Goal: Transaction & Acquisition: Purchase product/service

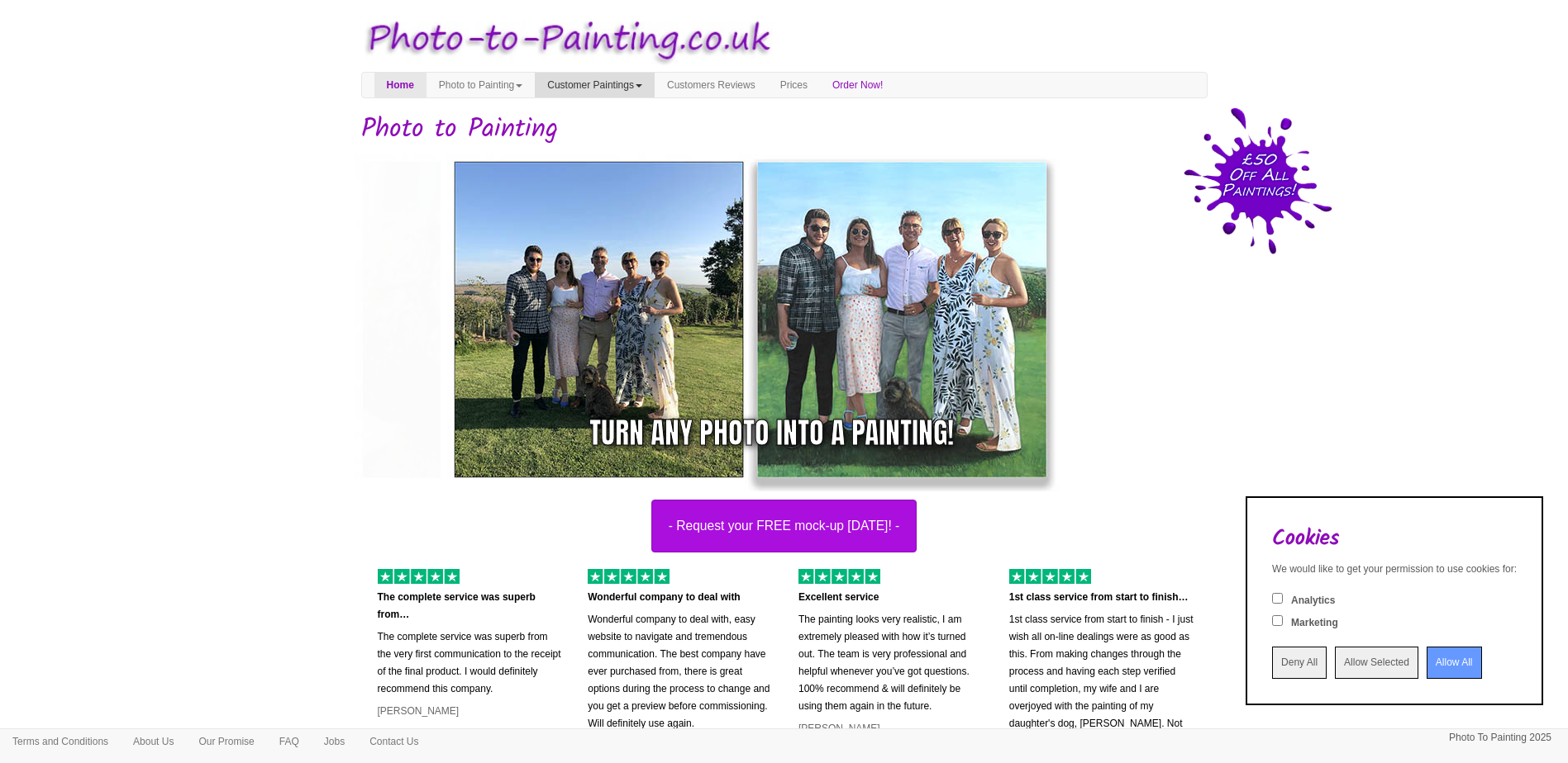
click at [639, 82] on link "Customer Paintings" at bounding box center [595, 85] width 120 height 25
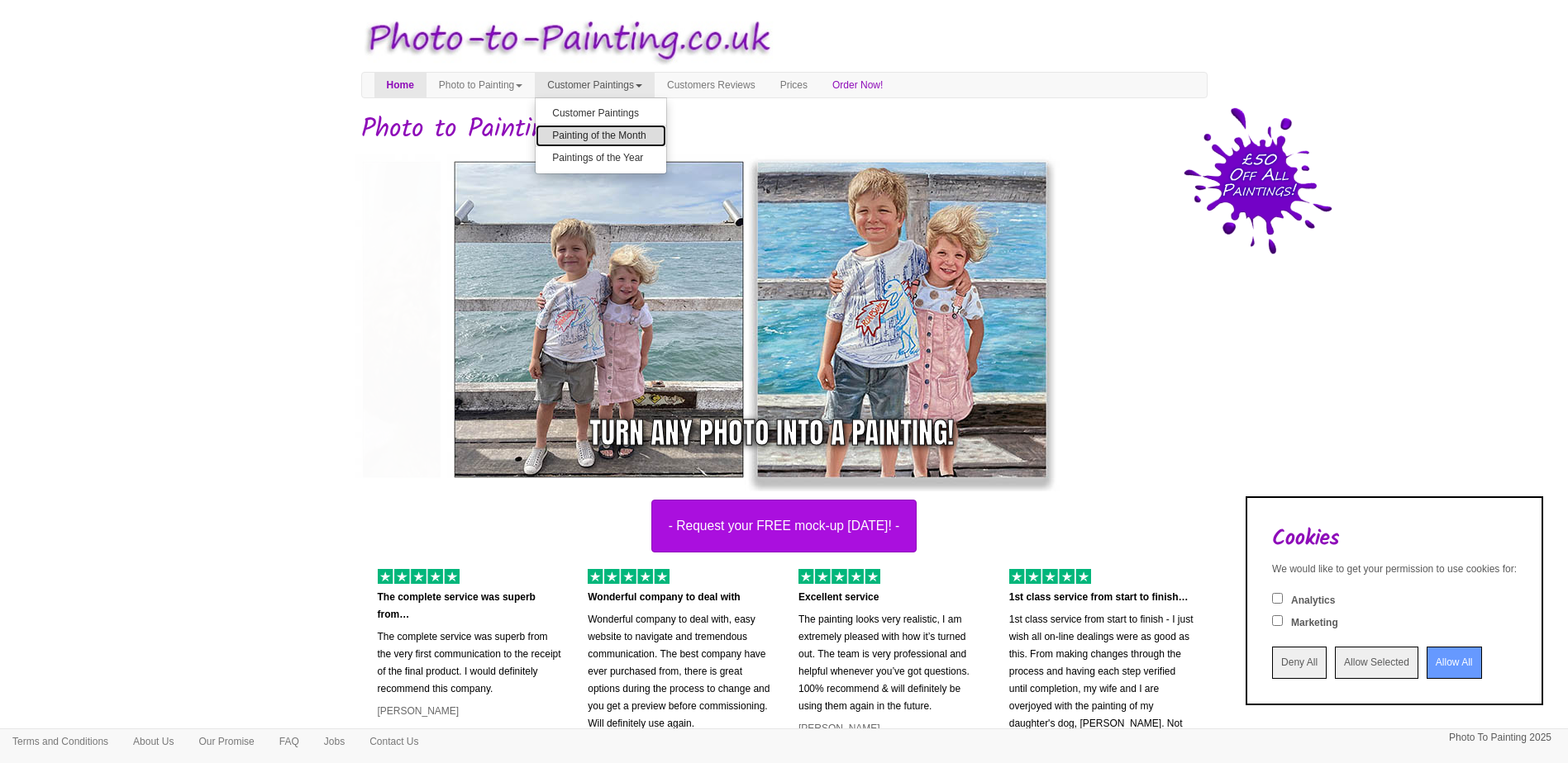
click at [666, 137] on link "Painting of the Month" at bounding box center [600, 136] width 131 height 22
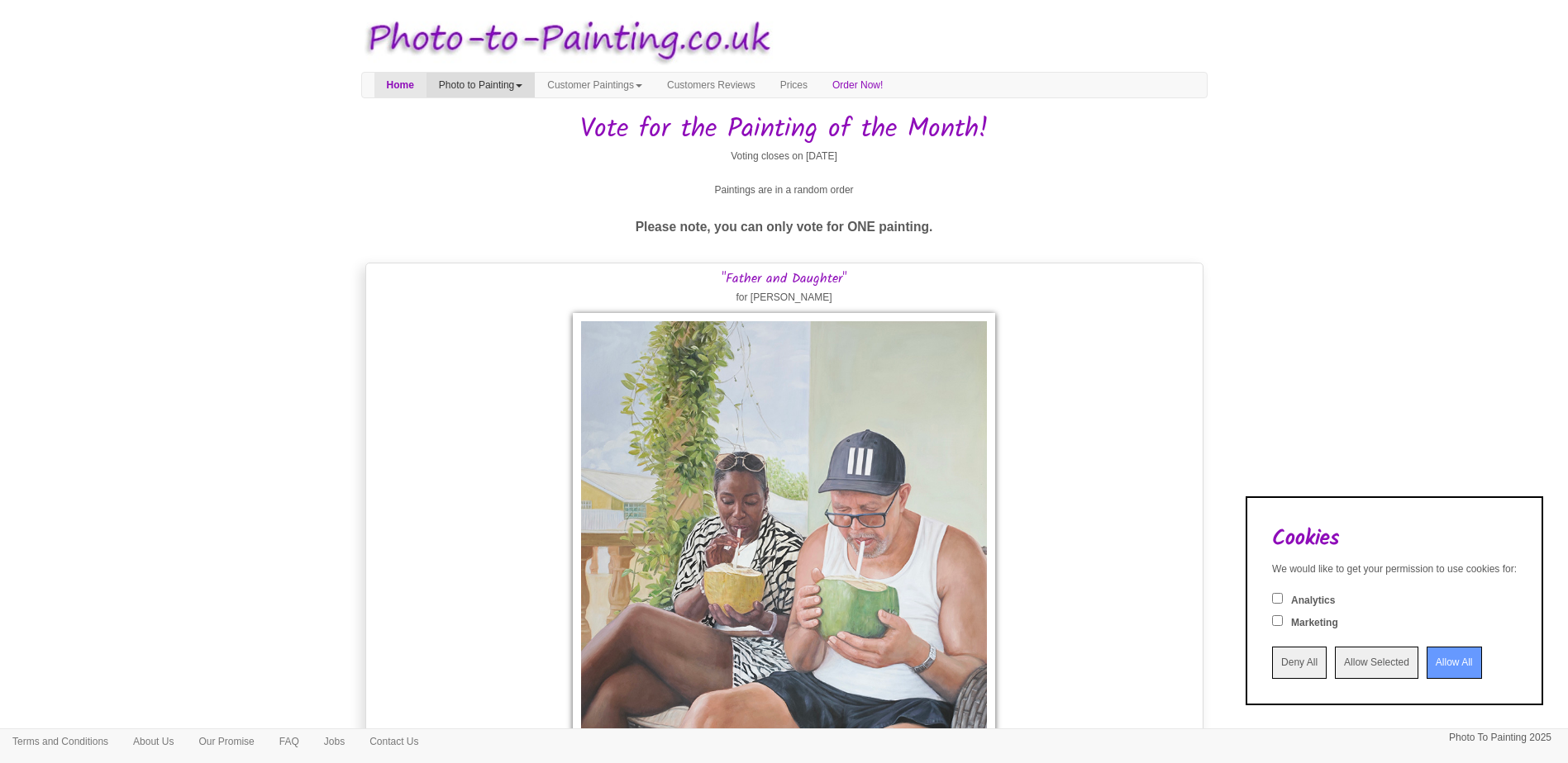
click at [490, 79] on link "Photo to Painting" at bounding box center [480, 85] width 108 height 25
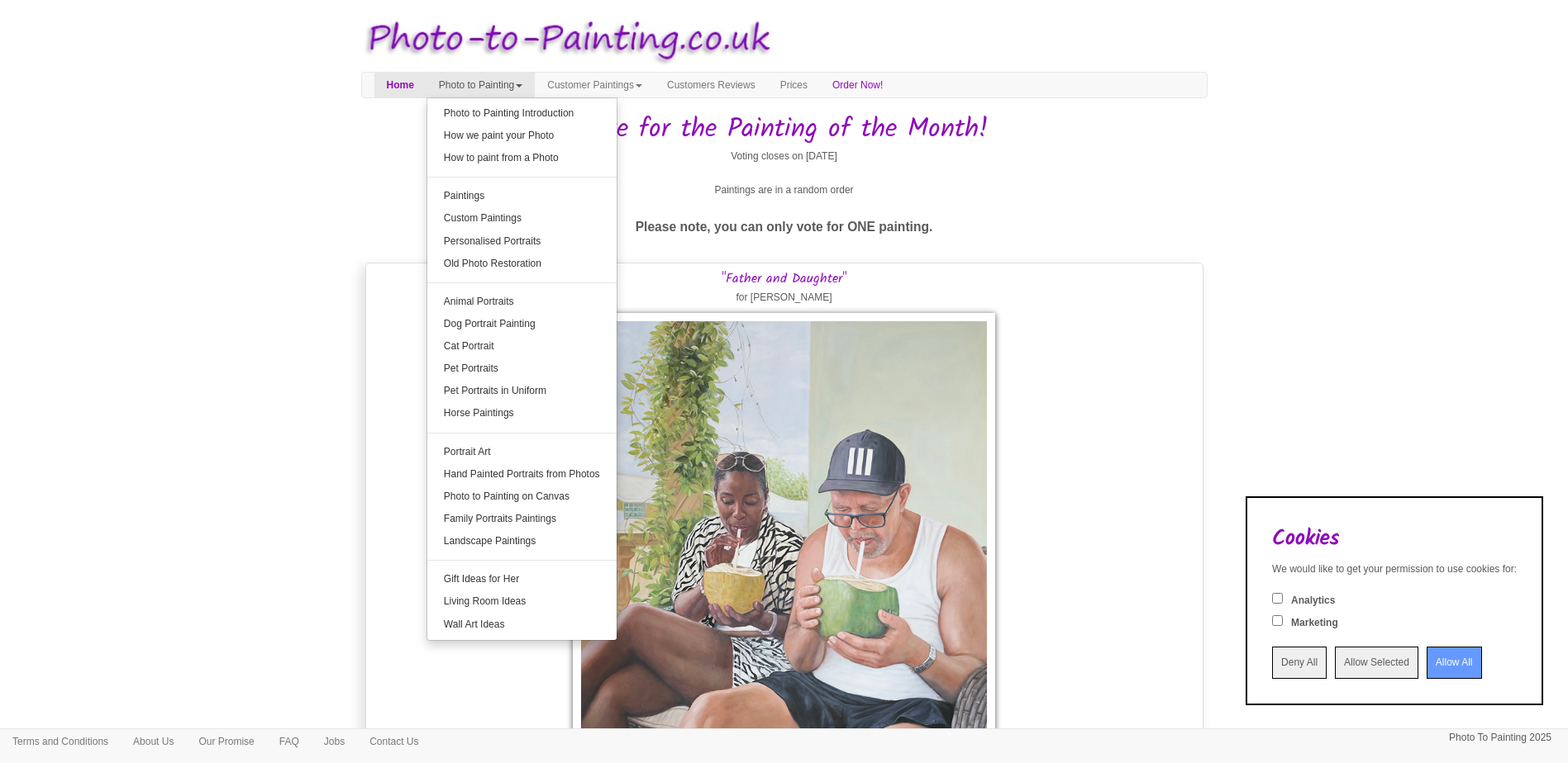
click at [378, 137] on h1 "Vote for the Painting of the Month!" at bounding box center [784, 130] width 846 height 29
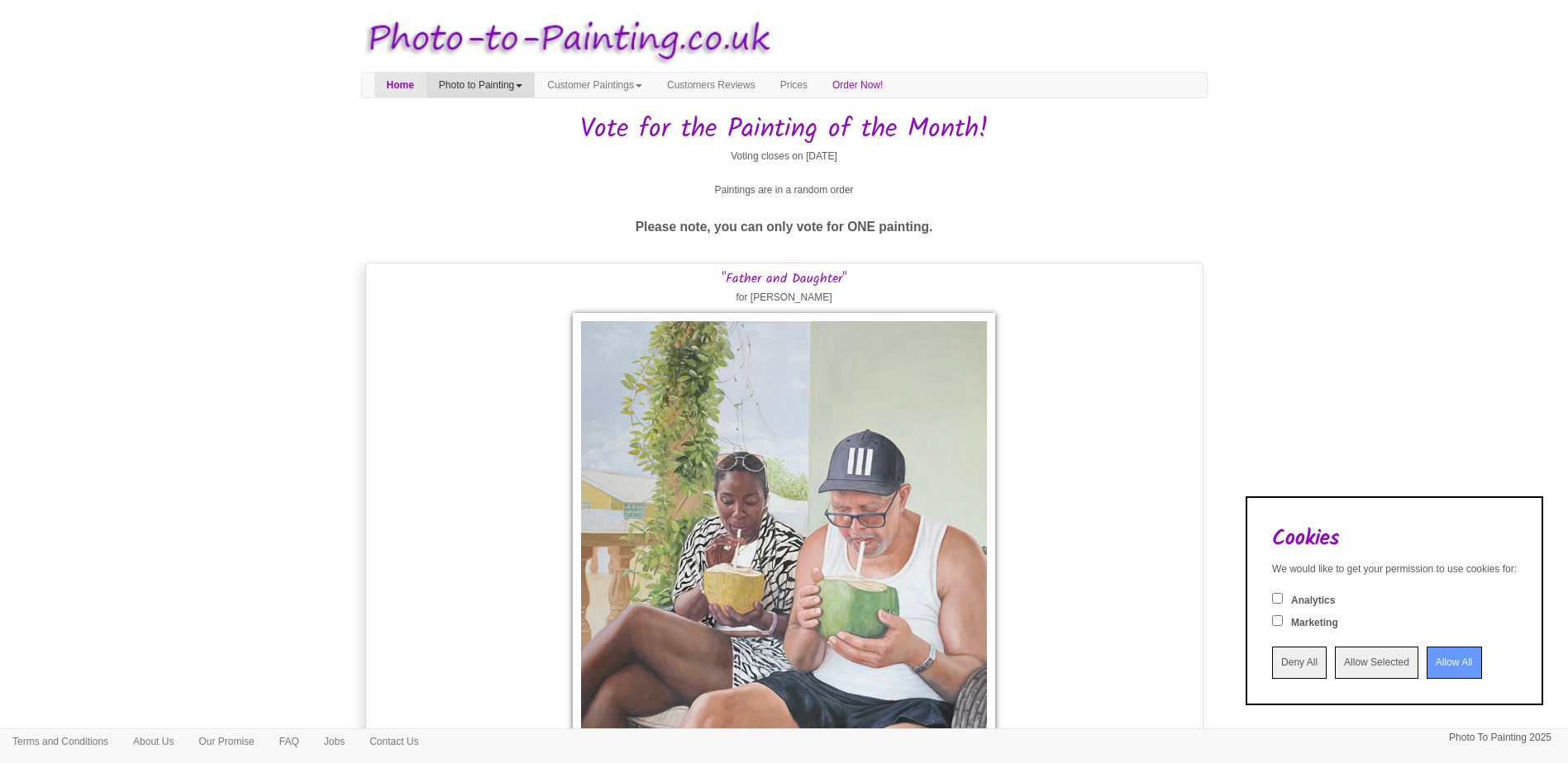
click at [490, 78] on link "Photo to Painting" at bounding box center [480, 85] width 108 height 25
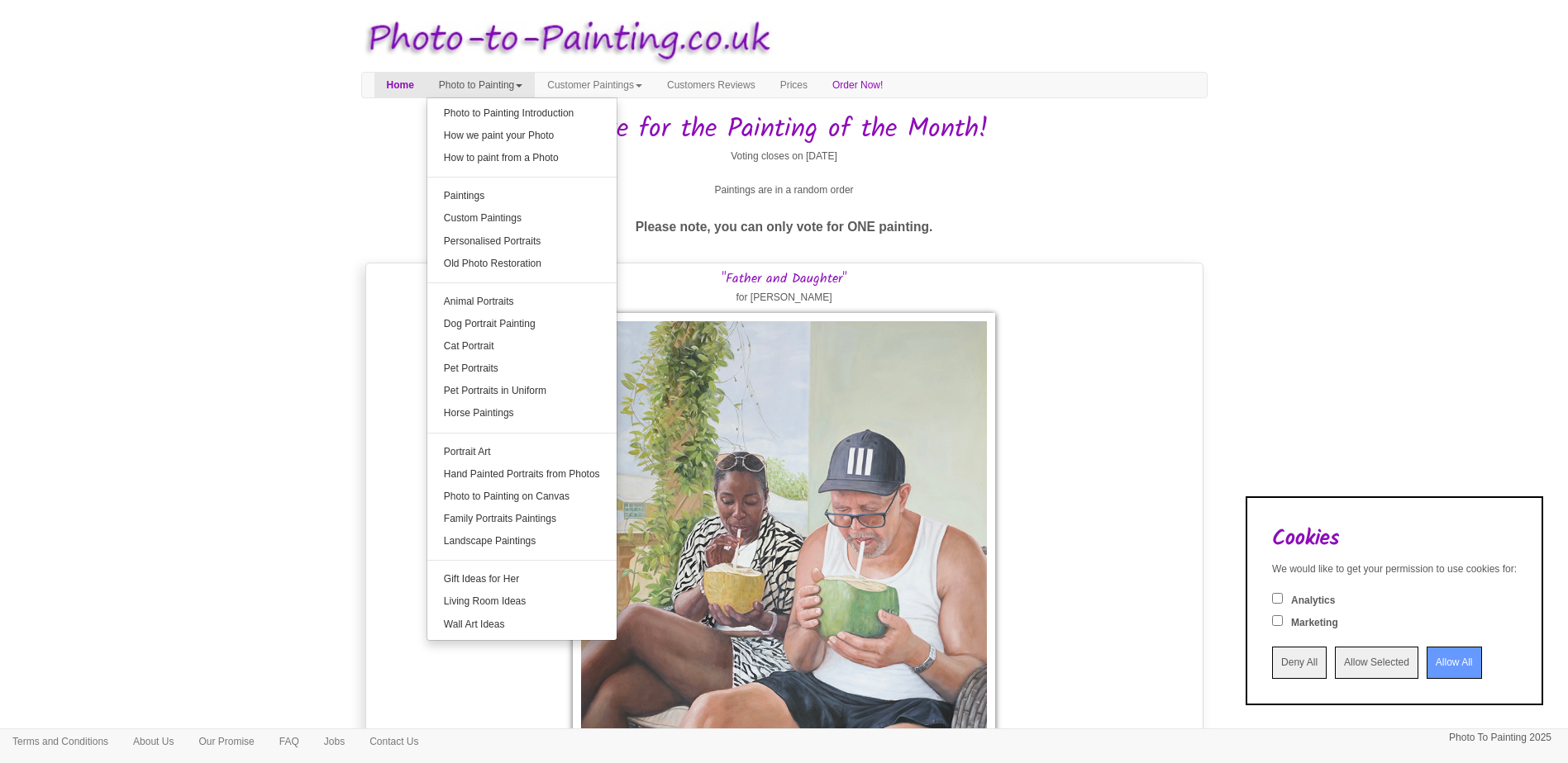
click at [1432, 650] on input "Allow All" at bounding box center [1454, 662] width 55 height 32
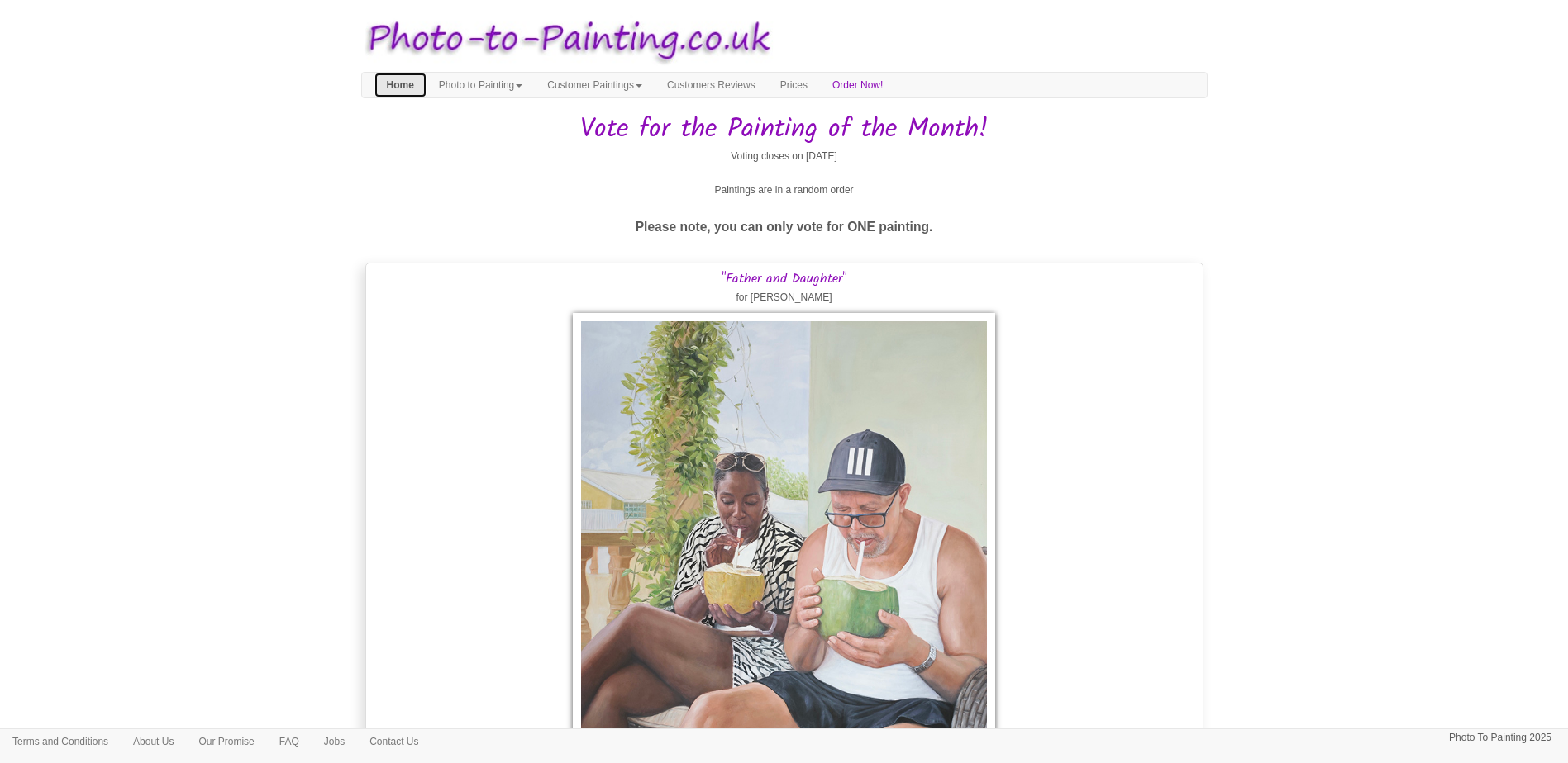
click at [405, 82] on link "Home" at bounding box center [401, 85] width 52 height 25
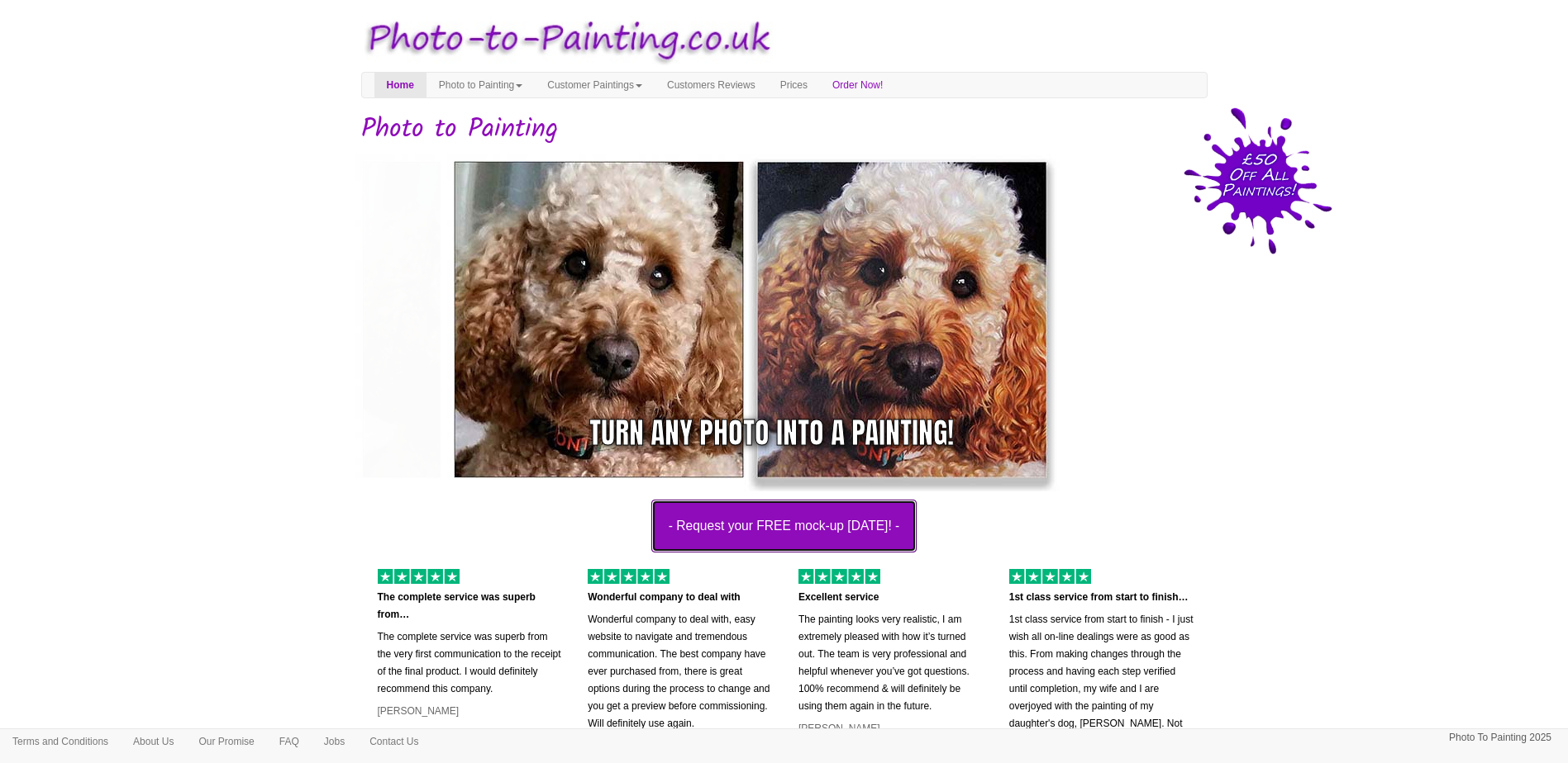
click at [786, 526] on button "- Request your FREE mock-up [DATE]! -" at bounding box center [784, 526] width 266 height 53
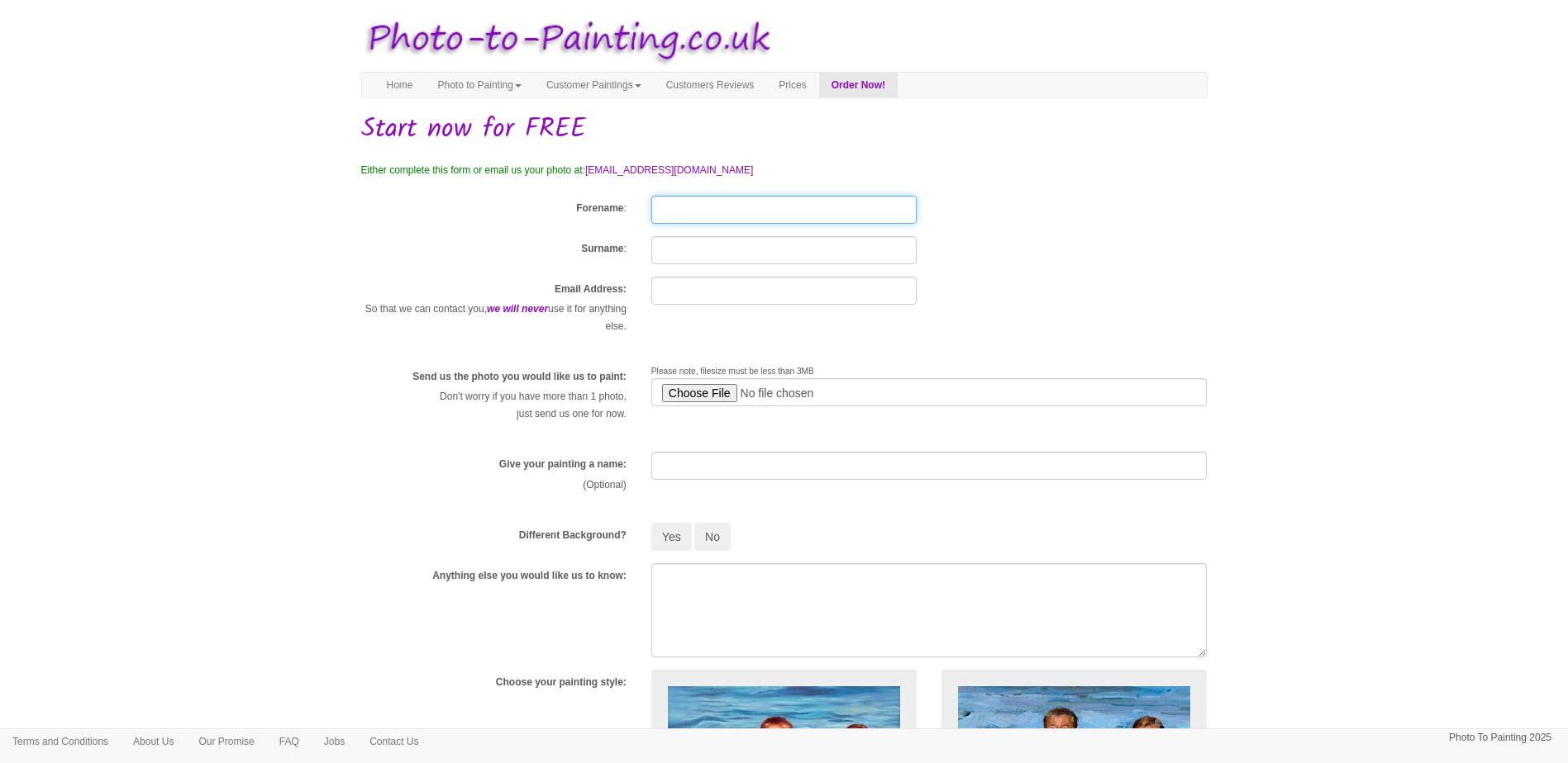
click at [681, 211] on input "Forename" at bounding box center [784, 209] width 265 height 28
type input "necdet"
type input "uludag"
type input "uludagnecdetuk@gmail.com"
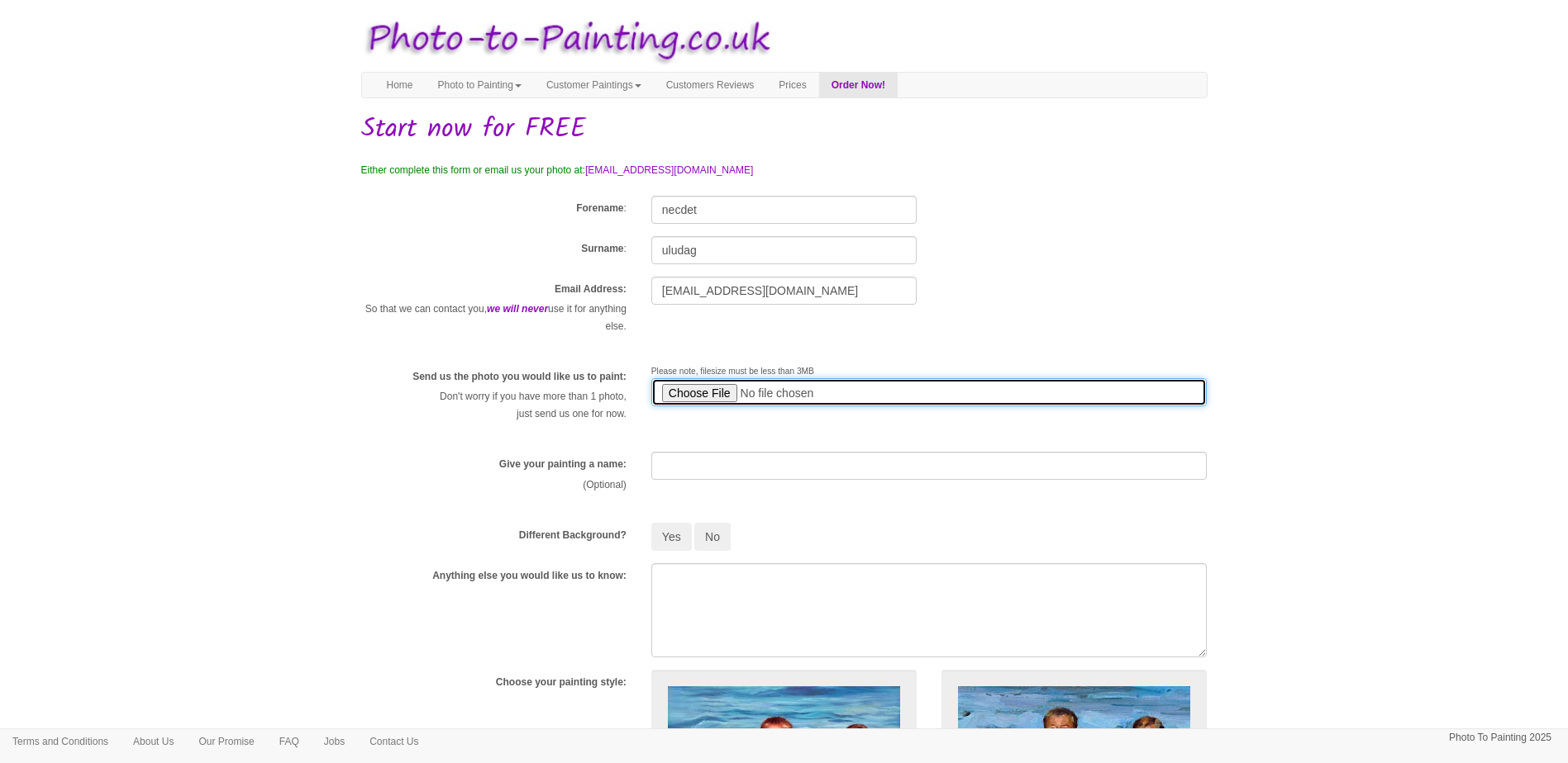
click at [694, 386] on input "file" at bounding box center [929, 392] width 556 height 28
type input "C:\fakepath\uludagfamily royal family.jpg"
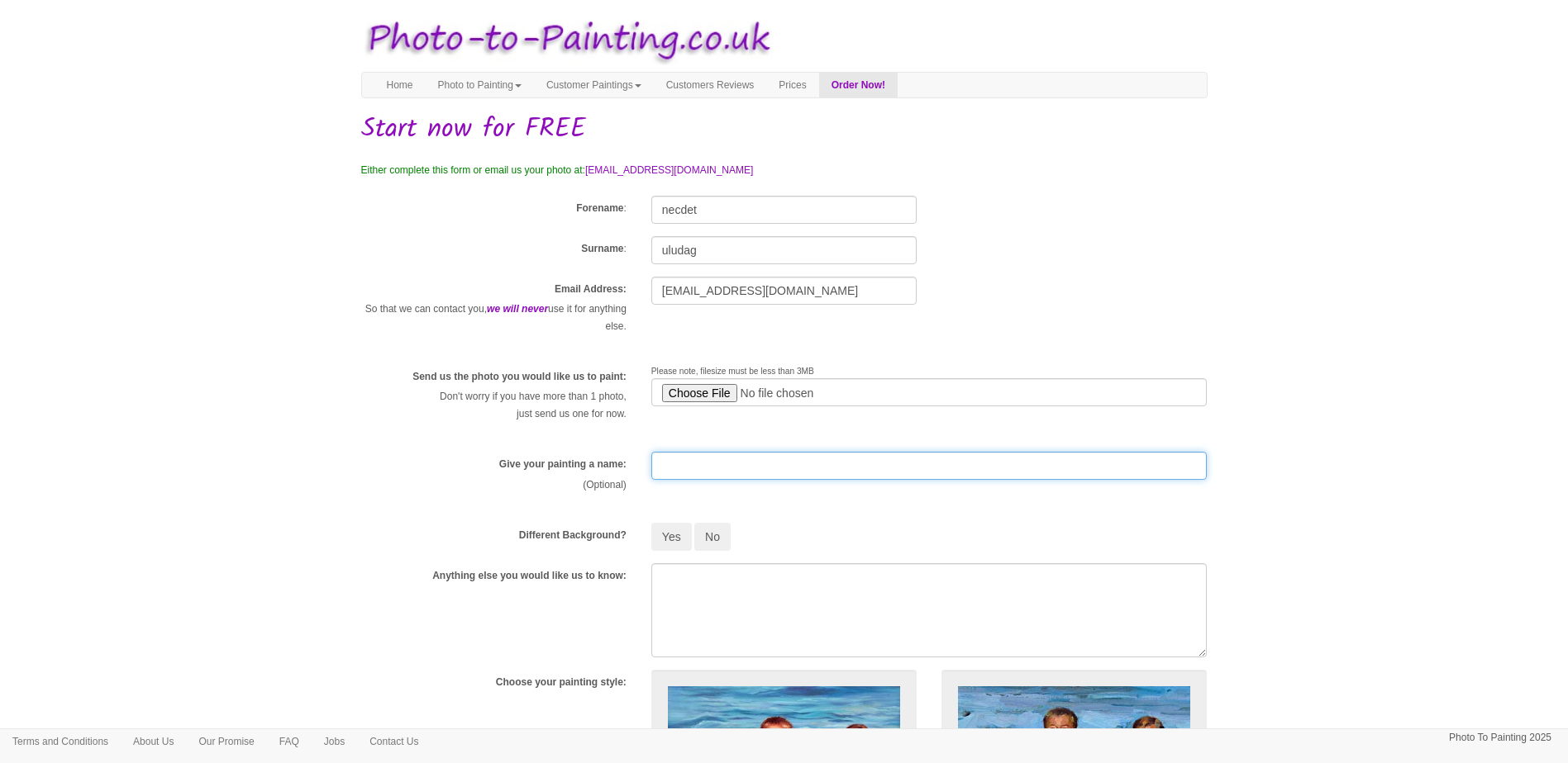
click at [695, 461] on input "text" at bounding box center [929, 466] width 556 height 28
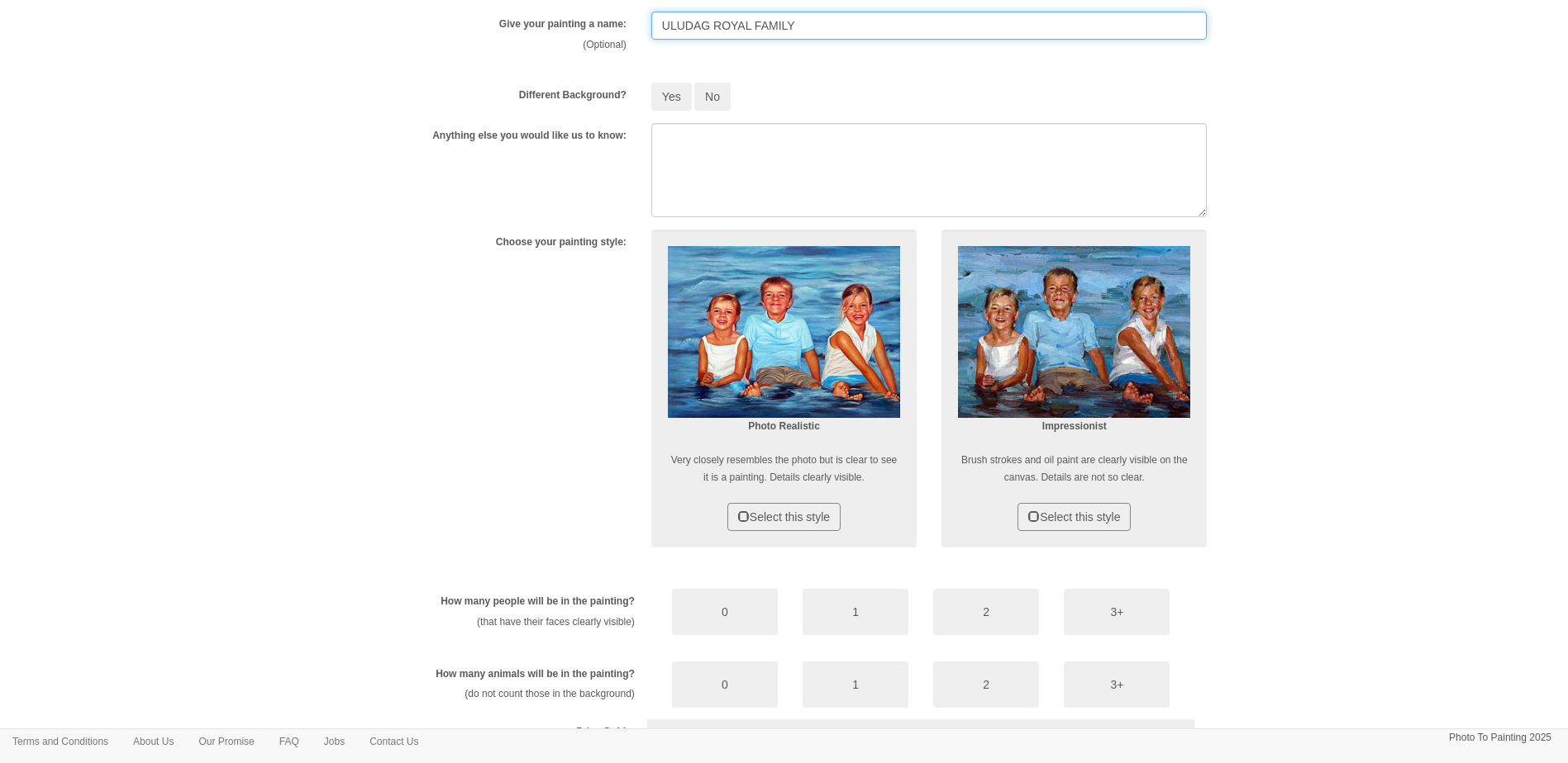
type input "ULUDAG ROYAL FAMILY"
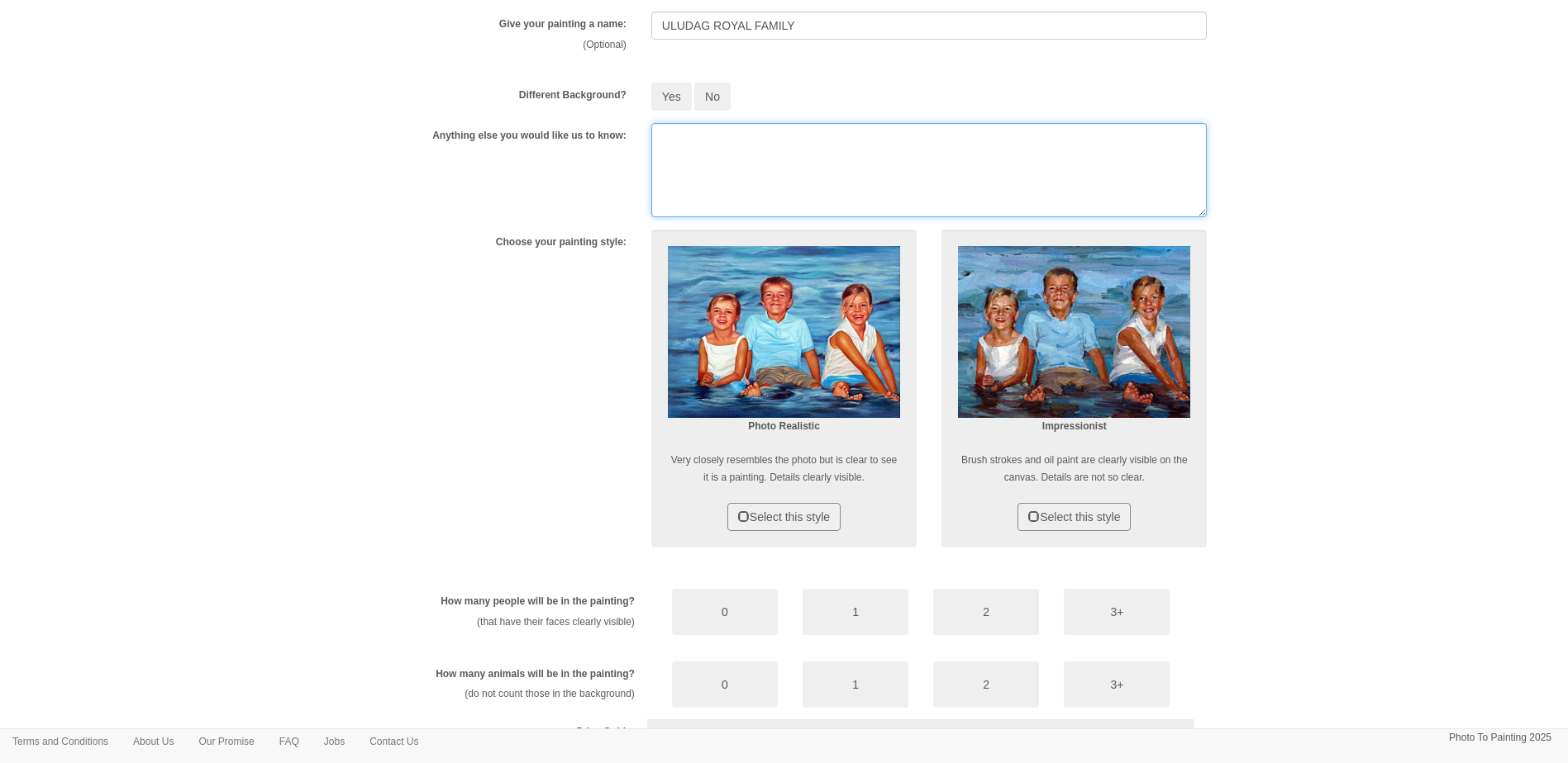
click at [695, 149] on textarea at bounding box center [929, 169] width 556 height 94
click at [790, 138] on textarea "MOre Orginal oil paintiong" at bounding box center [929, 169] width 556 height 94
drag, startPoint x: 828, startPoint y: 137, endPoint x: 794, endPoint y: 137, distance: 34.0
click at [793, 137] on textarea "MOre Orginal oil paintiong" at bounding box center [929, 169] width 556 height 94
click at [834, 194] on textarea "MOre Orginal oil paintiing" at bounding box center [929, 169] width 556 height 94
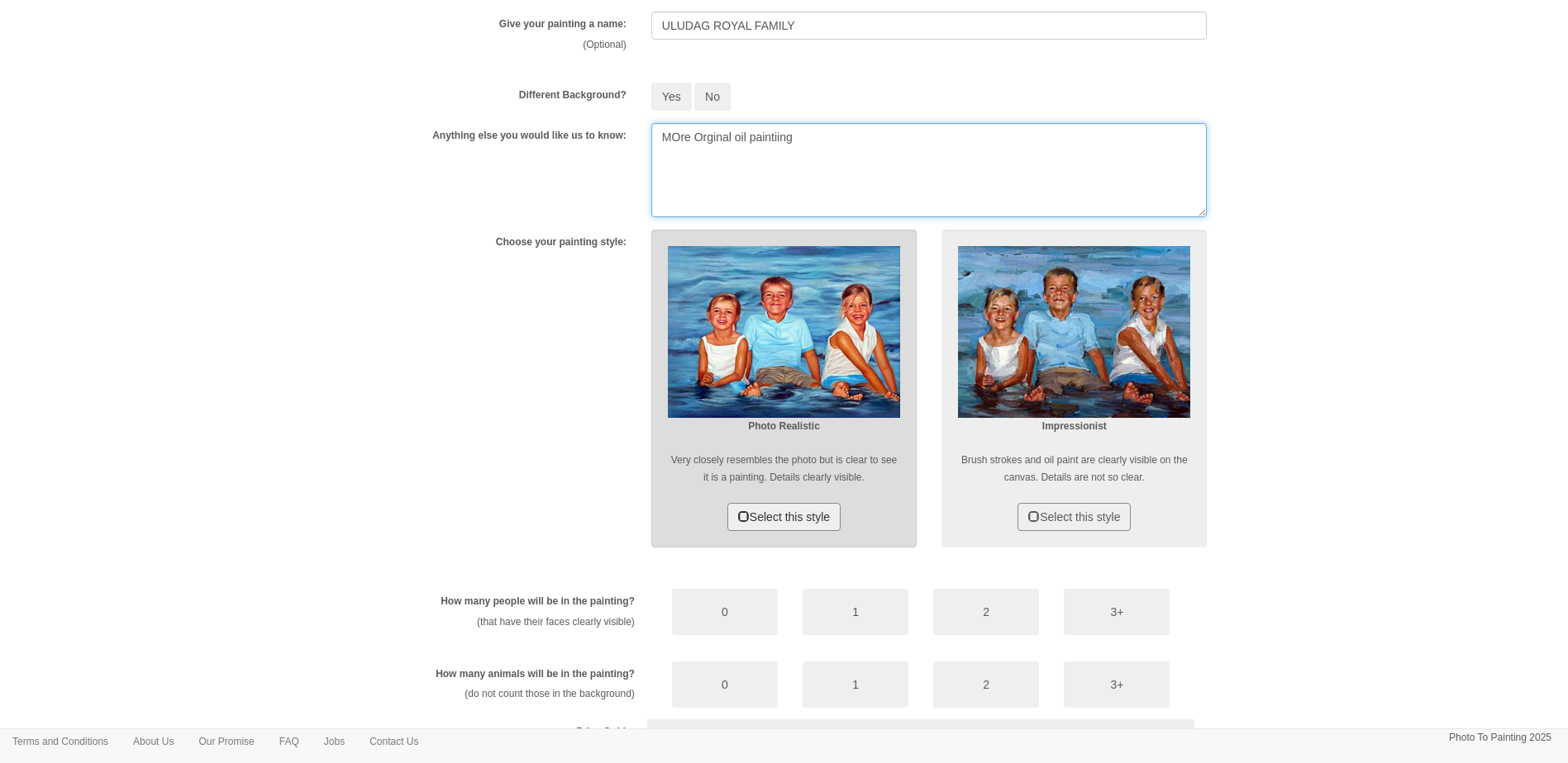
type textarea "MOre Orginal oil paintiing"
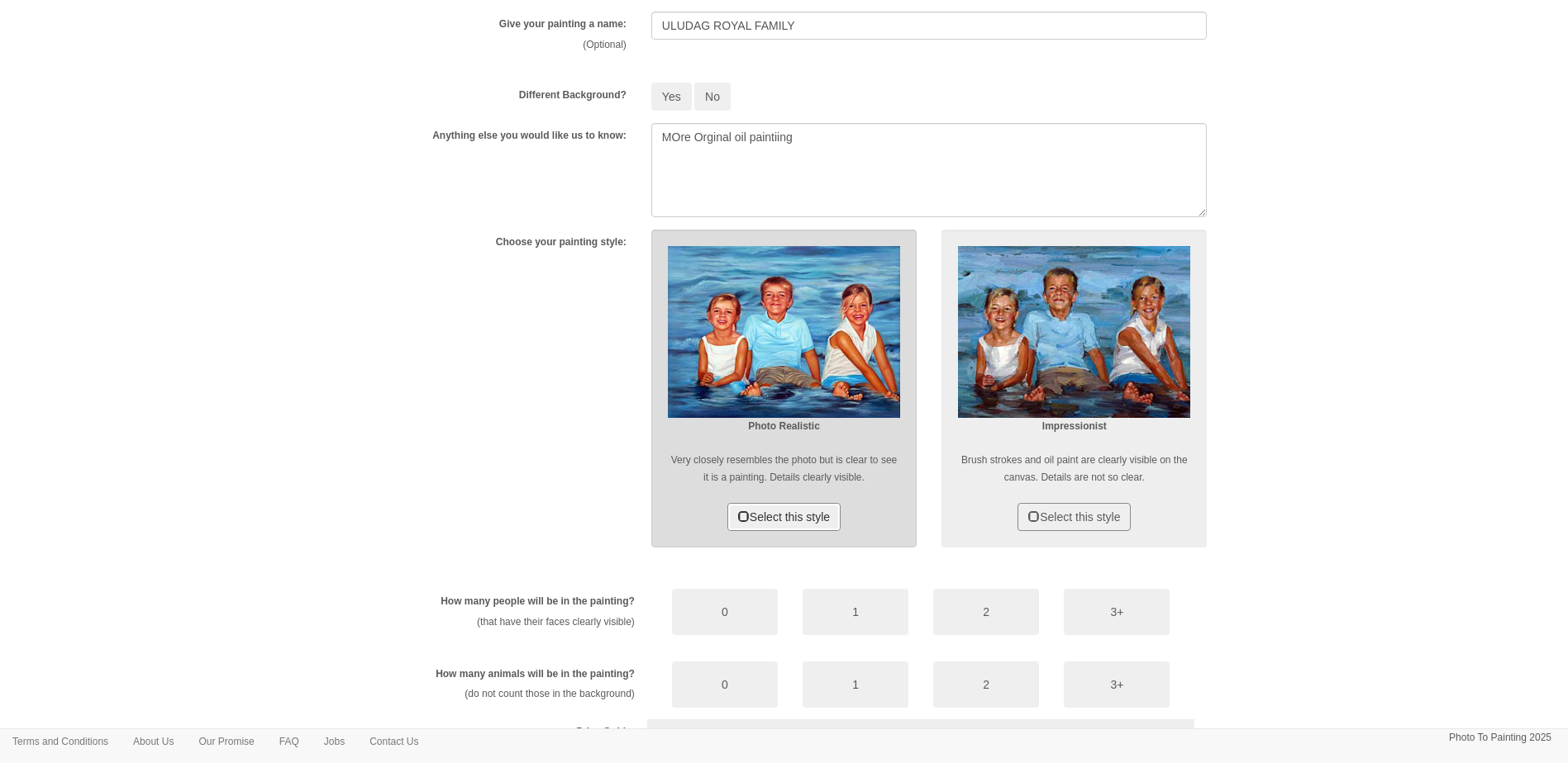
click at [792, 513] on button "Select this style" at bounding box center [784, 517] width 113 height 28
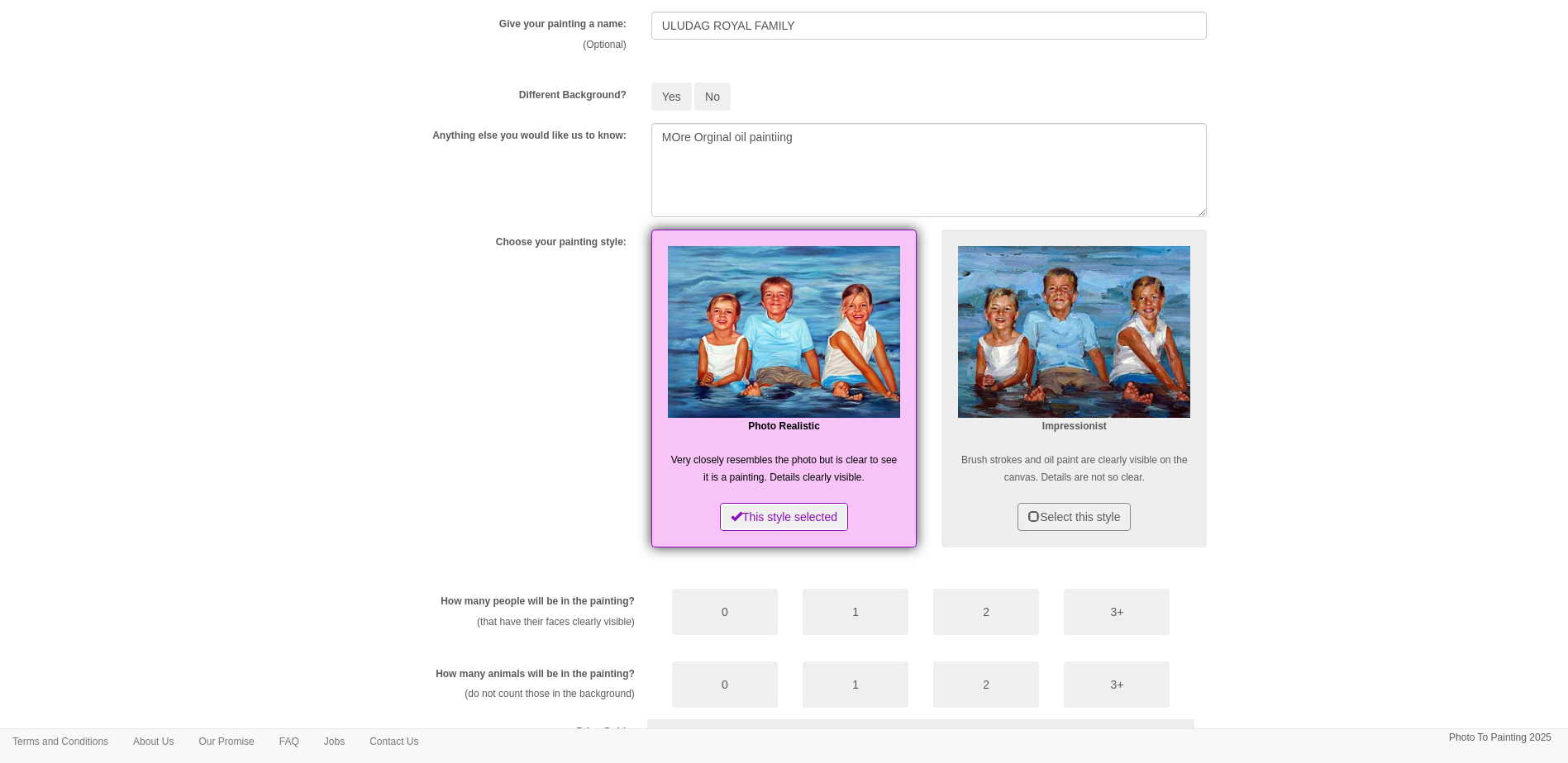
scroll to position [661, 0]
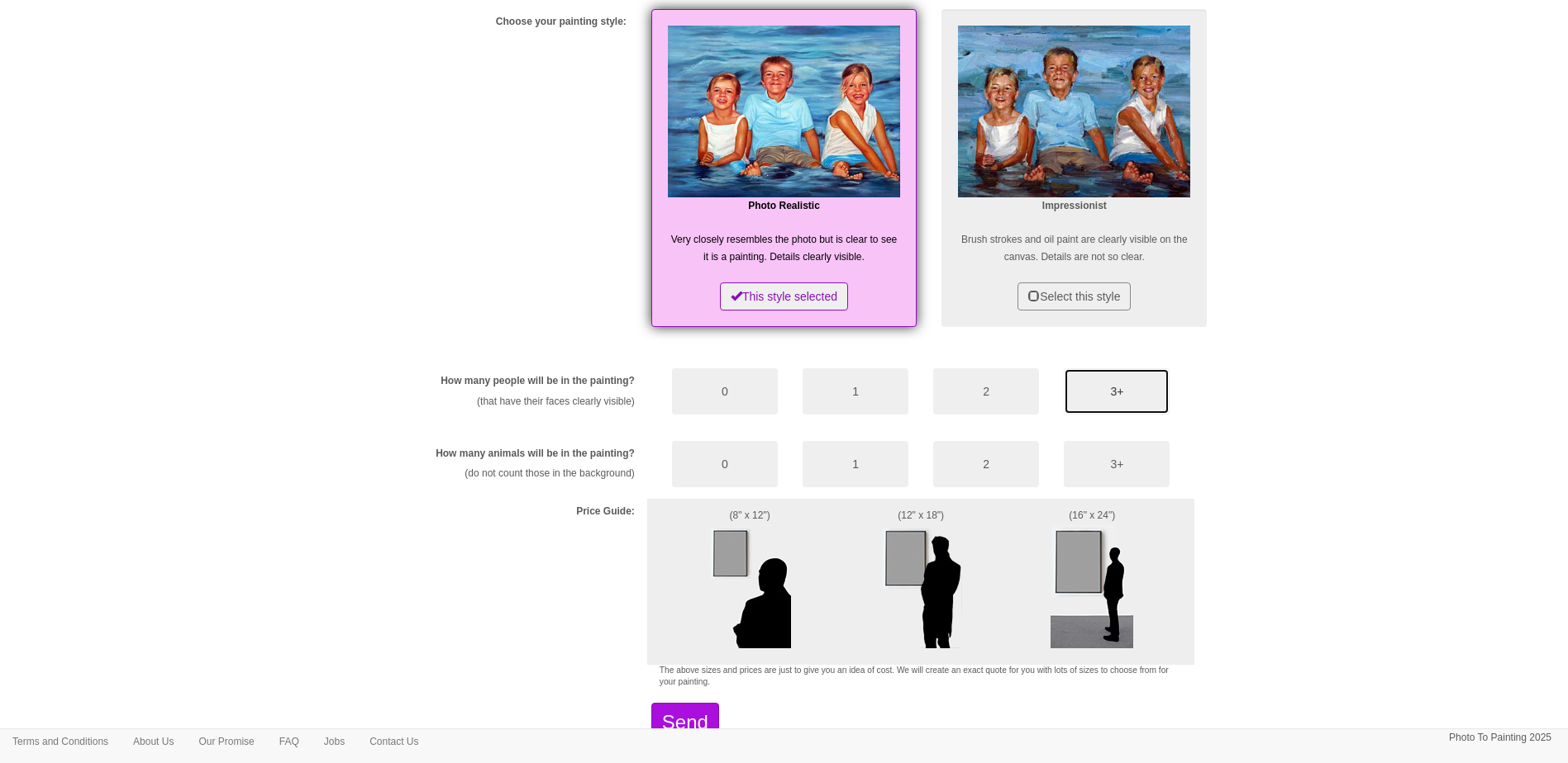
click at [1114, 386] on button "3+" at bounding box center [1116, 392] width 106 height 46
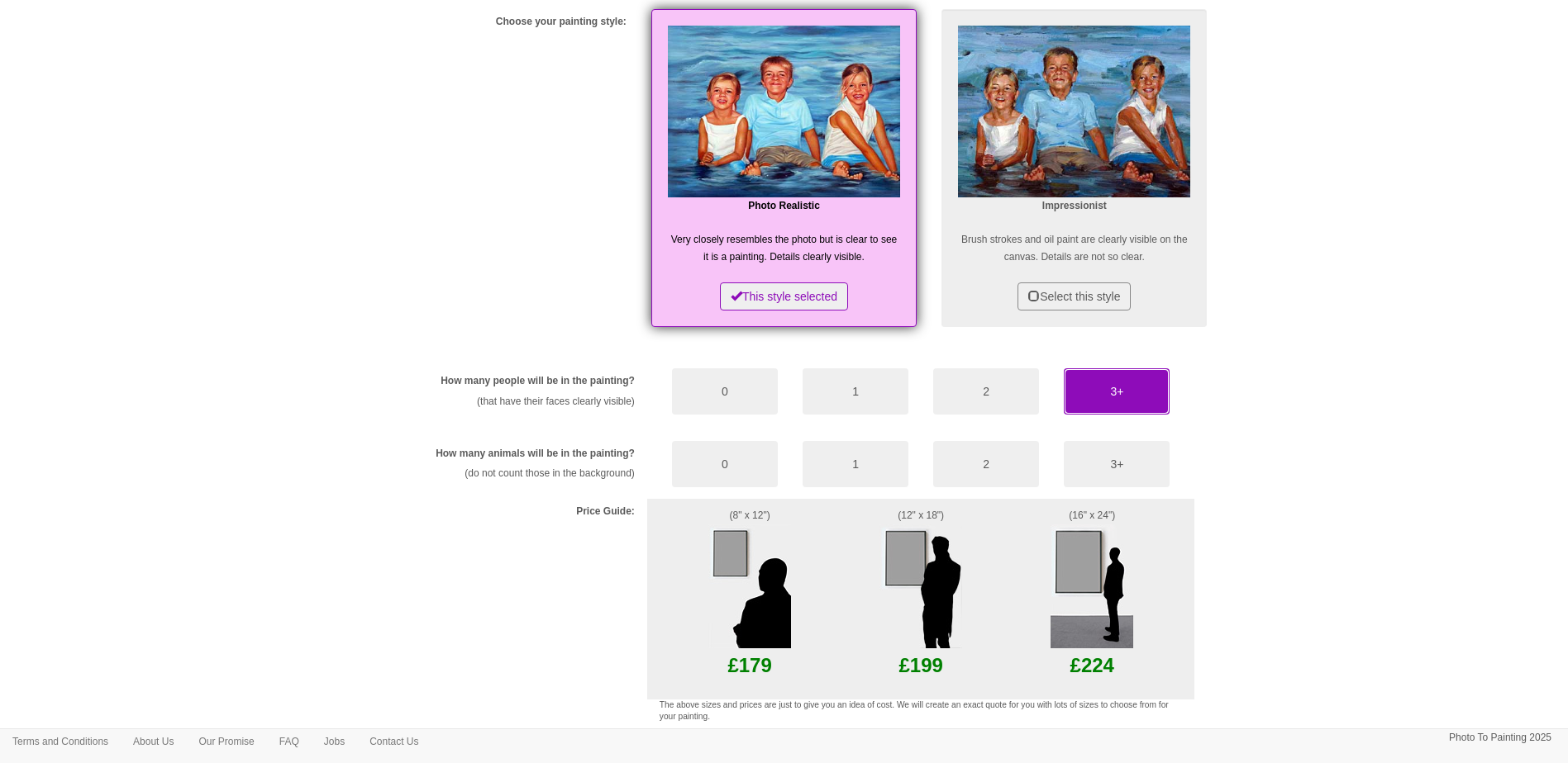
scroll to position [808, 0]
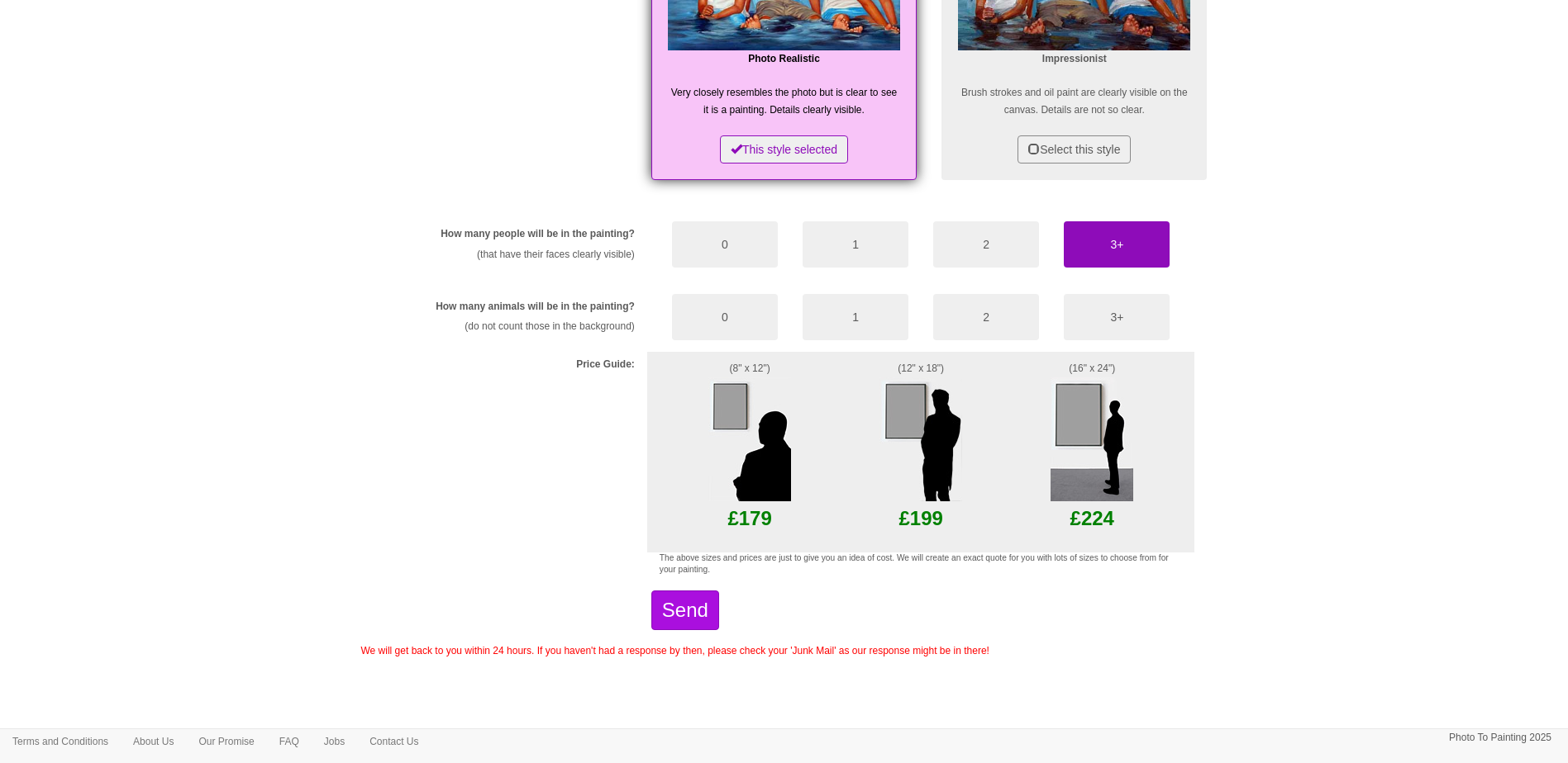
click at [1079, 425] on img at bounding box center [1091, 440] width 82 height 124
click at [1089, 500] on img at bounding box center [1091, 440] width 82 height 124
click at [1083, 433] on img at bounding box center [1091, 440] width 82 height 124
click at [1075, 414] on img at bounding box center [1091, 440] width 82 height 124
click at [1072, 410] on img at bounding box center [1091, 440] width 82 height 124
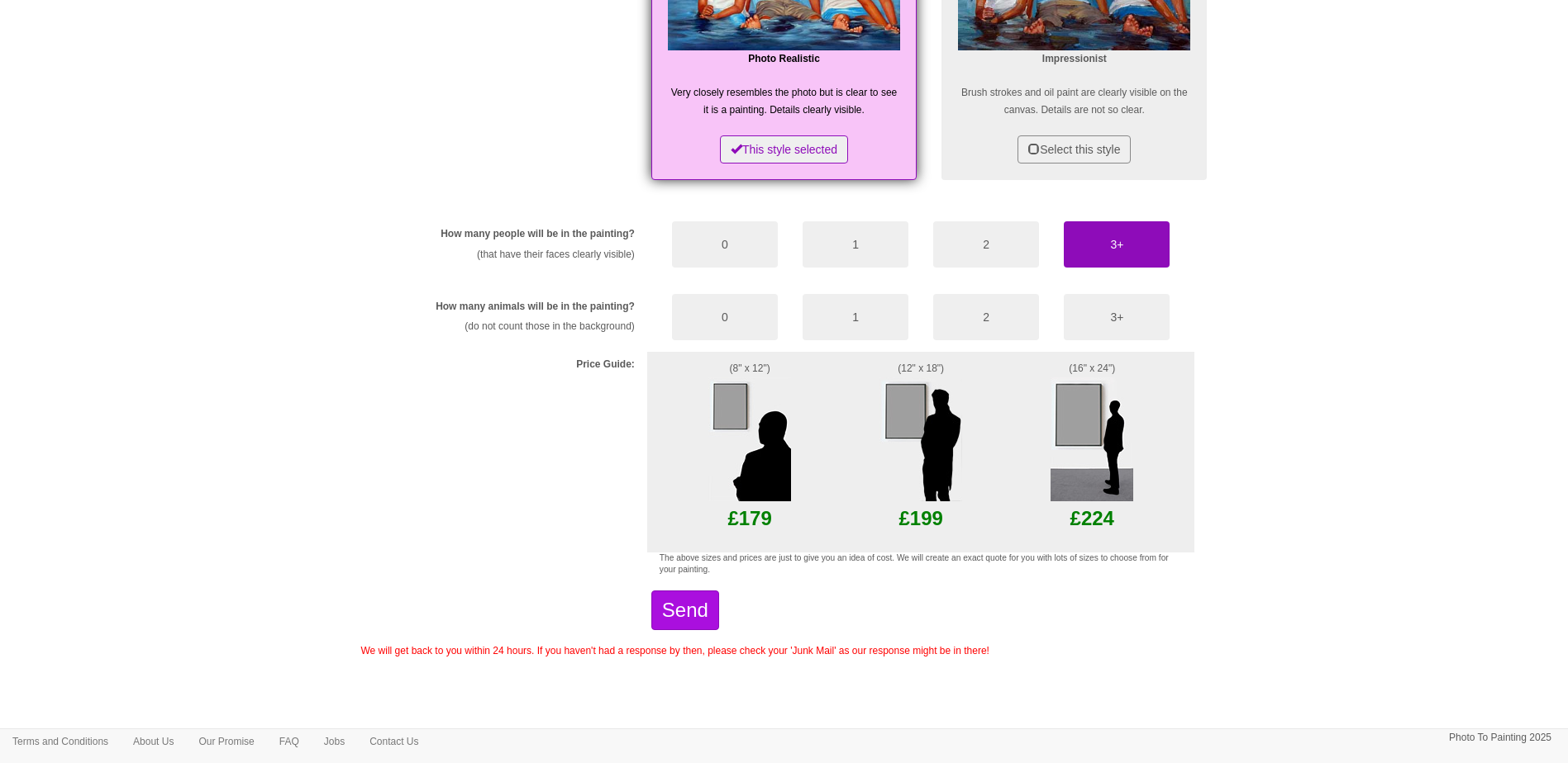
click at [1096, 497] on img at bounding box center [1091, 440] width 82 height 124
click at [907, 436] on img at bounding box center [920, 440] width 82 height 124
click at [760, 420] on img at bounding box center [749, 440] width 82 height 124
click at [707, 603] on button "Send" at bounding box center [685, 610] width 68 height 40
